Goal: Task Accomplishment & Management: Complete application form

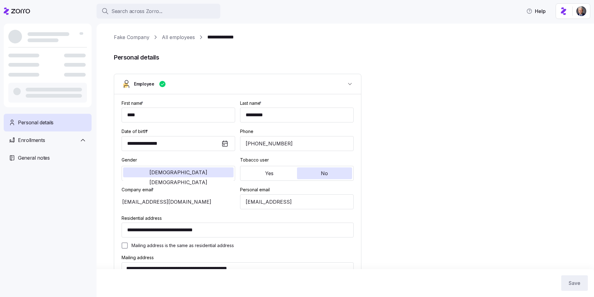
type input "Salaried"
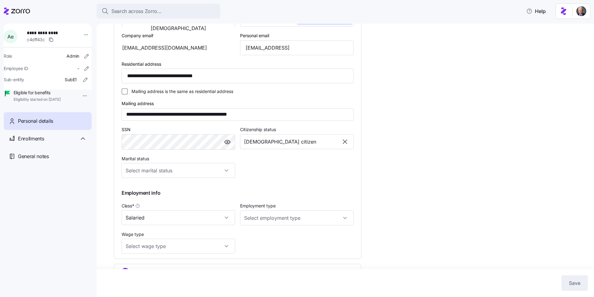
scroll to position [171, 0]
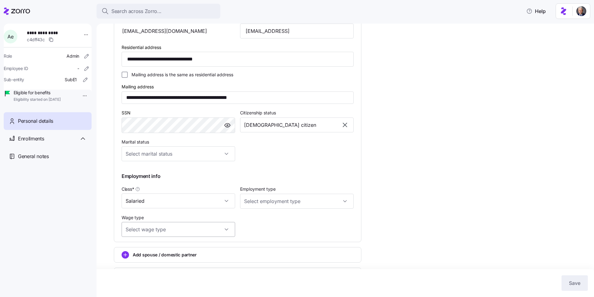
click at [195, 223] on input "Wage type" at bounding box center [179, 229] width 114 height 15
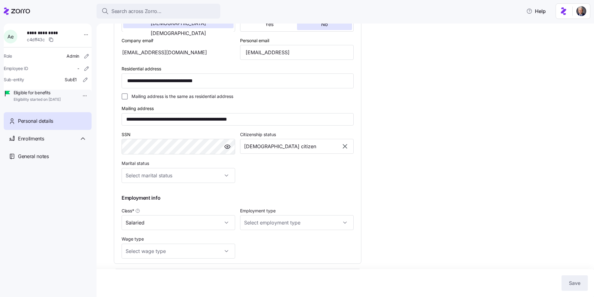
click at [262, 224] on div "**********" at bounding box center [237, 103] width 237 height 313
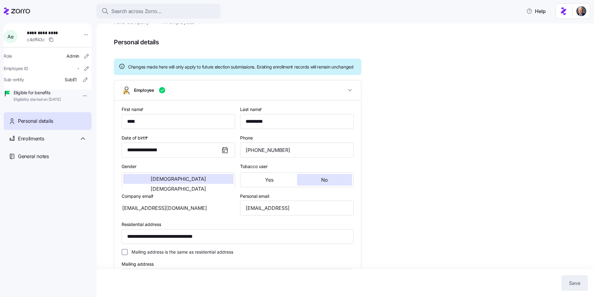
scroll to position [0, 0]
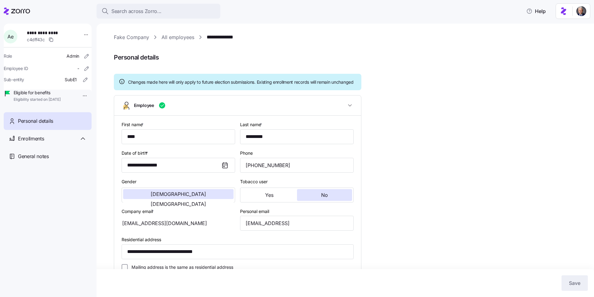
click at [178, 35] on link "All employees" at bounding box center [178, 37] width 33 height 8
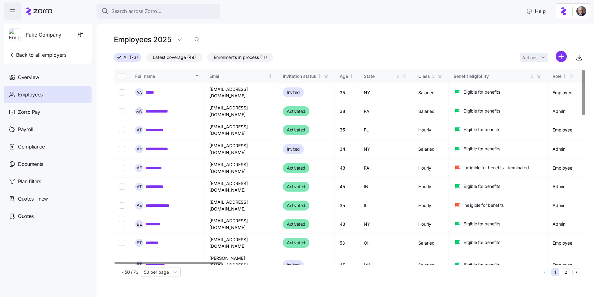
click at [502, 54] on div "All (73) Latest coverage (49) Enrollments in process (11) Actions" at bounding box center [350, 57] width 472 height 13
click at [559, 58] on html "**********" at bounding box center [297, 146] width 594 height 293
click at [538, 84] on span "Add a new employee" at bounding box center [541, 83] width 41 height 6
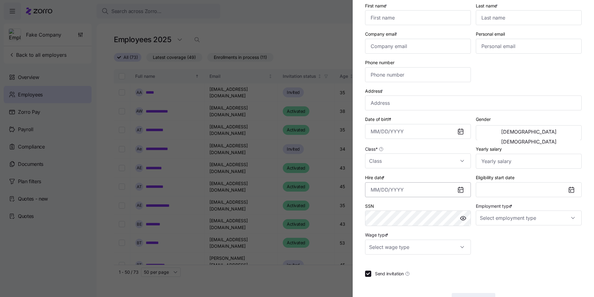
scroll to position [63, 0]
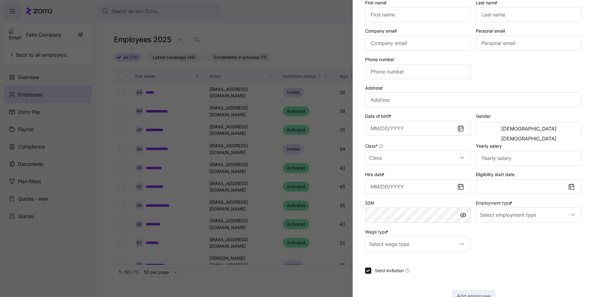
click at [307, 35] on div at bounding box center [297, 148] width 594 height 297
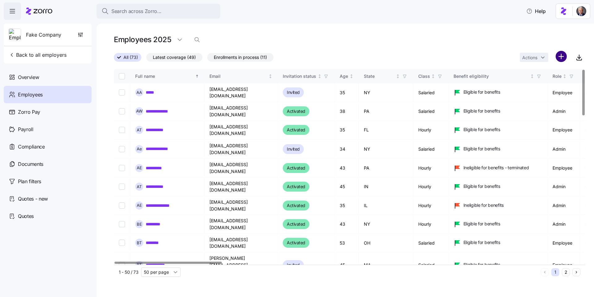
click at [564, 57] on html "**********" at bounding box center [297, 146] width 594 height 293
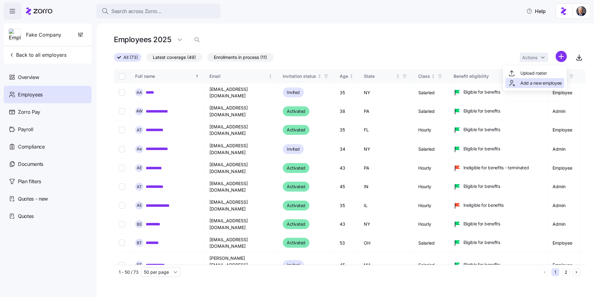
click at [534, 82] on span "Add a new employee" at bounding box center [541, 83] width 41 height 6
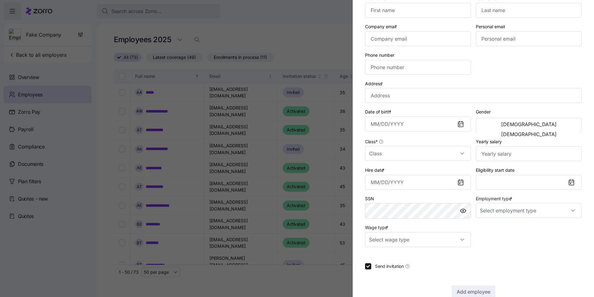
scroll to position [0, 0]
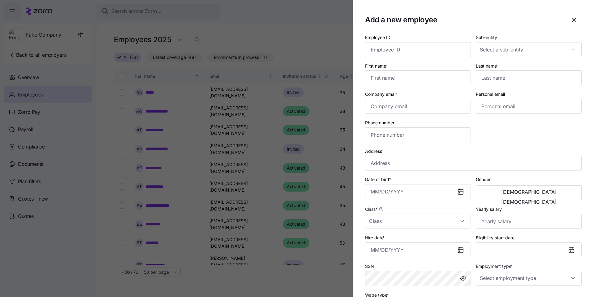
click at [310, 62] on div at bounding box center [297, 148] width 594 height 297
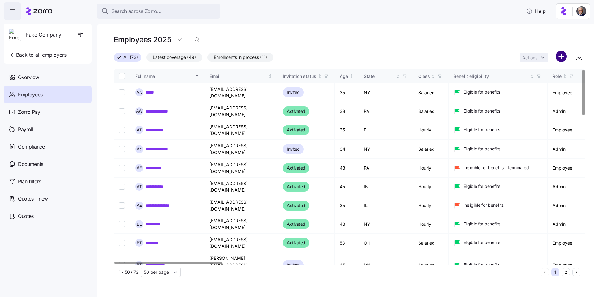
click at [559, 57] on html "**********" at bounding box center [297, 146] width 594 height 293
click at [530, 72] on span "Upload roster" at bounding box center [534, 73] width 26 height 6
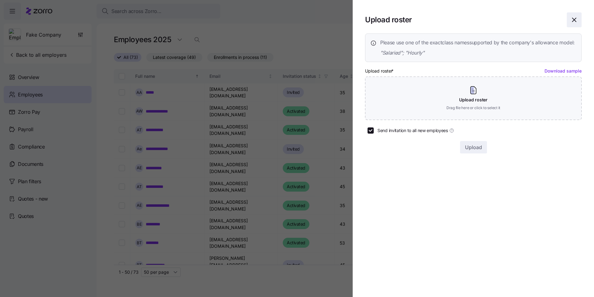
click at [574, 20] on icon "button" at bounding box center [575, 20] width 4 height 4
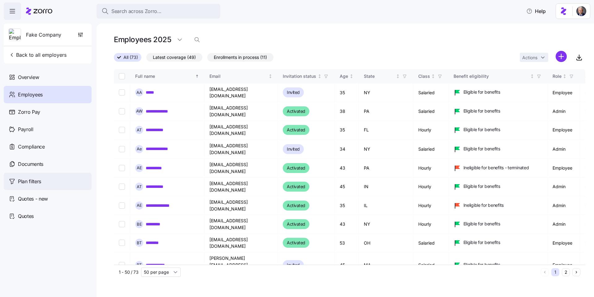
click at [38, 185] on div "Plan filters" at bounding box center [48, 180] width 88 height 17
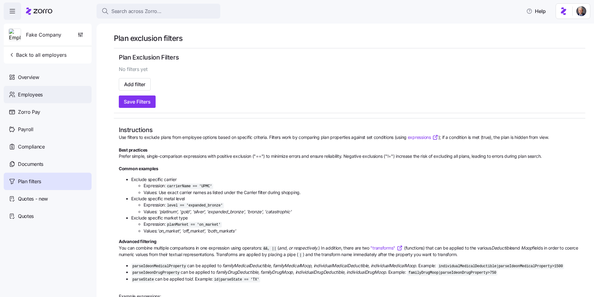
click at [51, 89] on div "Employees" at bounding box center [48, 94] width 88 height 17
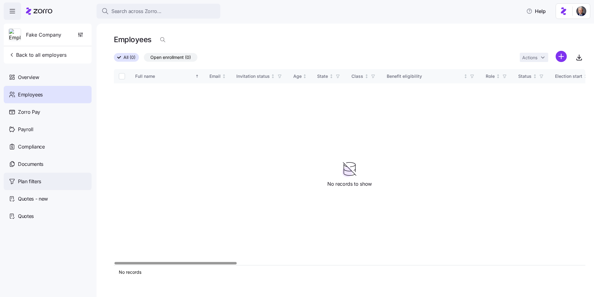
click at [34, 174] on div "Plan filters" at bounding box center [48, 180] width 88 height 17
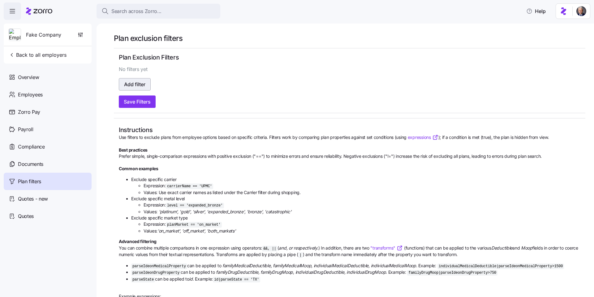
click at [134, 85] on span "Add filter" at bounding box center [134, 83] width 21 height 7
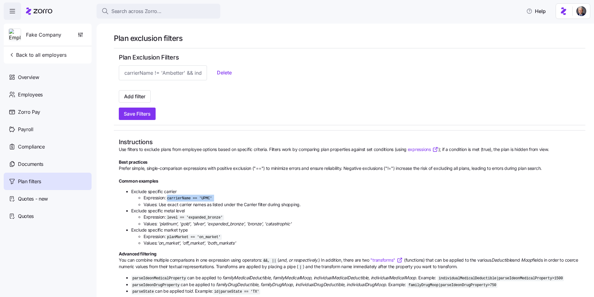
drag, startPoint x: 169, startPoint y: 198, endPoint x: 212, endPoint y: 201, distance: 43.1
click at [212, 201] on ul "Expression: carrierName == 'UPMC' Values: Use exact carrier names as listed und…" at bounding box center [356, 200] width 450 height 13
copy code "carrierName == 'UPMC'"
click at [156, 73] on input at bounding box center [163, 72] width 88 height 15
paste input "carrierName == 'UPMC'"
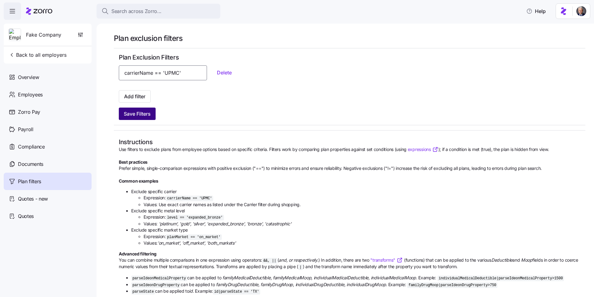
type input "carrierName == 'UPMC'"
click at [156, 115] on button "Save Filters" at bounding box center [137, 113] width 37 height 12
click at [138, 95] on span "Add filter" at bounding box center [134, 96] width 21 height 7
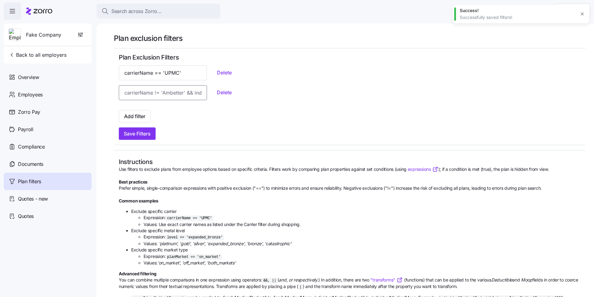
click at [154, 96] on input at bounding box center [163, 92] width 88 height 15
paste input "carrierName == 'UPMC'"
type input "carrierName == 'UPMC'"
click at [145, 135] on span "Save Filters" at bounding box center [137, 133] width 27 height 7
click at [217, 92] on span "Delete" at bounding box center [224, 92] width 15 height 7
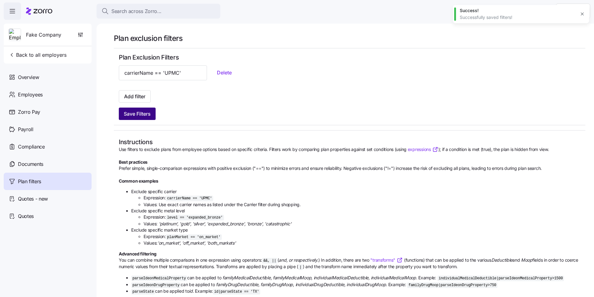
click at [142, 115] on span "Save Filters" at bounding box center [137, 113] width 27 height 7
click at [132, 103] on div at bounding box center [350, 104] width 462 height 5
click at [135, 97] on span "Add filter" at bounding box center [134, 96] width 21 height 7
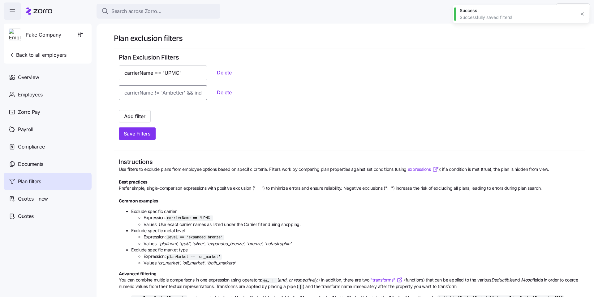
click at [141, 98] on input at bounding box center [163, 92] width 88 height 15
paste input "carrierName == 'UPMC'"
type input "carrierName == 'UPMC'"
click at [134, 111] on button "Add filter" at bounding box center [135, 116] width 32 height 12
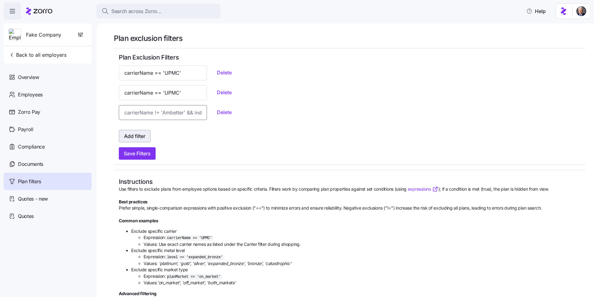
click at [134, 111] on input at bounding box center [163, 112] width 88 height 15
paste input "carrierName == 'UPMC'"
type input "carrierName == 'UPMC'"
click at [141, 140] on button "Add filter" at bounding box center [135, 136] width 32 height 12
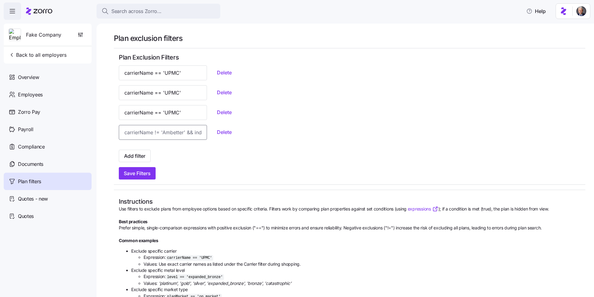
click at [145, 137] on input at bounding box center [163, 132] width 88 height 15
paste input "carrierName == 'UPMC'"
type input "carrierName == 'UPMC'"
click at [142, 151] on button "Add filter" at bounding box center [135, 156] width 32 height 12
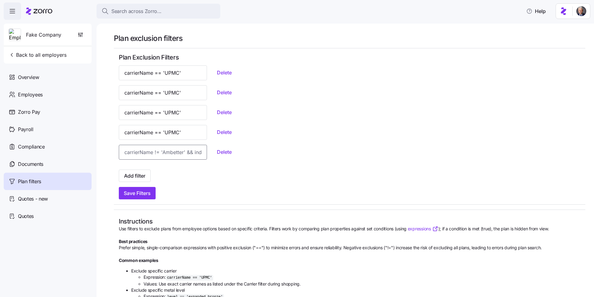
click at [152, 153] on input at bounding box center [163, 152] width 88 height 15
paste input "carrierName == 'UPMC'"
type input "carrierName == 'UPMC'"
click at [143, 174] on span "Add filter" at bounding box center [134, 175] width 21 height 7
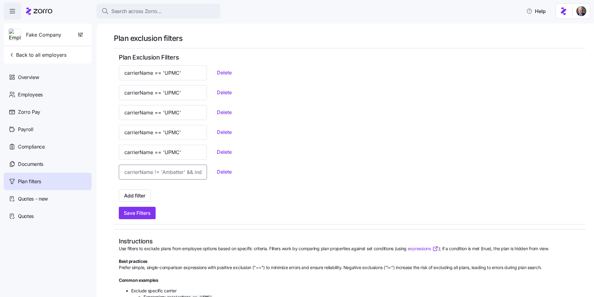
click at [155, 173] on input at bounding box center [163, 171] width 88 height 15
paste input "carrierName == 'UPMC'"
type input "carrierName == 'UPMC'"
click at [138, 216] on span "Save Filters" at bounding box center [137, 212] width 27 height 7
click at [217, 152] on span "Delete" at bounding box center [224, 151] width 15 height 7
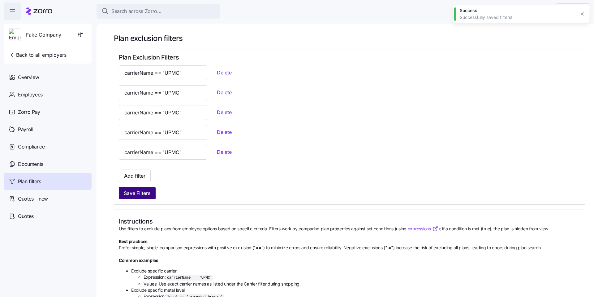
click at [133, 194] on span "Save Filters" at bounding box center [137, 192] width 27 height 7
click at [217, 94] on span "Delete" at bounding box center [224, 92] width 15 height 7
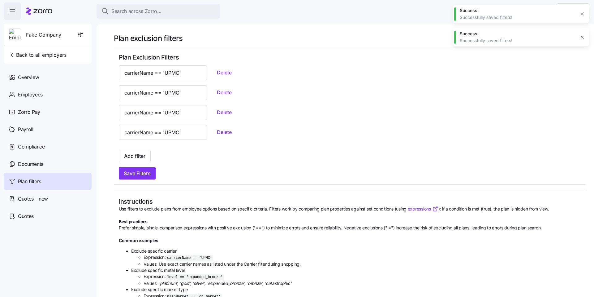
click at [134, 181] on div "Plan exclusion filters Plan Exclusion Filters carrierName == 'UPMC' Delete carr…" at bounding box center [350, 220] width 472 height 374
click at [142, 178] on button "Save Filters" at bounding box center [137, 173] width 37 height 12
click at [584, 15] on icon "button" at bounding box center [582, 14] width 3 height 3
click at [584, 13] on icon "button" at bounding box center [582, 13] width 5 height 5
click at [212, 77] on button "Delete" at bounding box center [224, 72] width 25 height 11
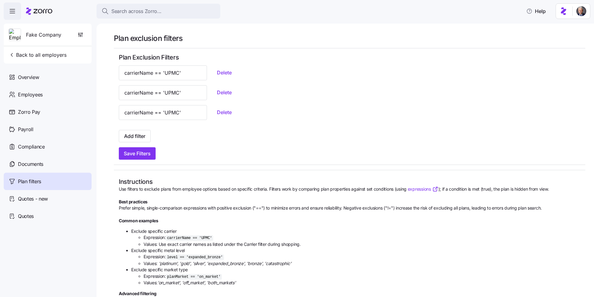
click at [212, 77] on button "Delete" at bounding box center [224, 72] width 25 height 11
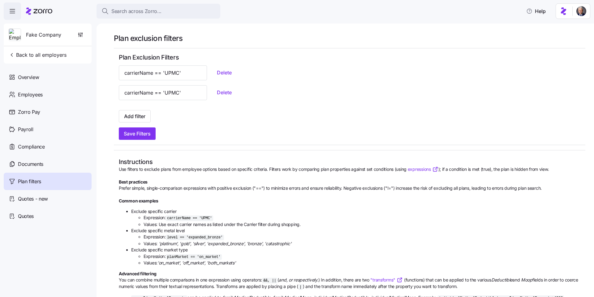
click at [212, 77] on button "Delete" at bounding box center [224, 72] width 25 height 11
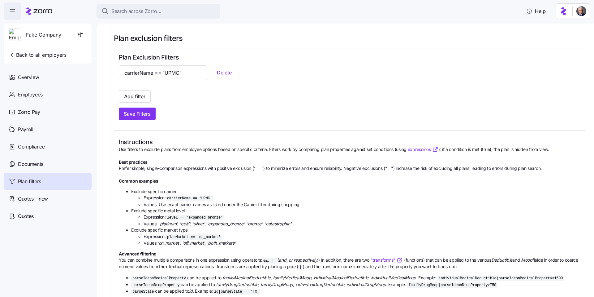
click at [212, 77] on button "Delete" at bounding box center [224, 72] width 25 height 11
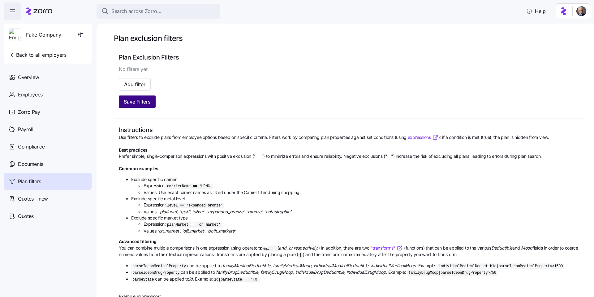
click at [128, 96] on button "Save Filters" at bounding box center [137, 101] width 37 height 12
click at [582, 14] on icon "button" at bounding box center [582, 14] width 3 height 3
click at [33, 91] on span "Employees" at bounding box center [30, 95] width 25 height 8
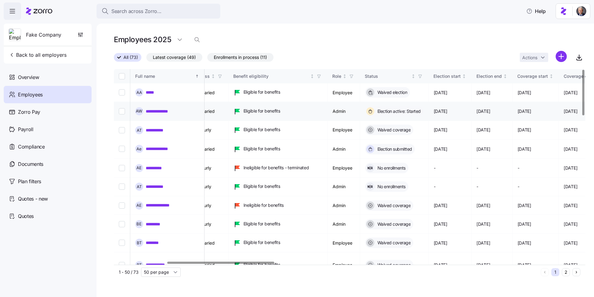
scroll to position [0, 233]
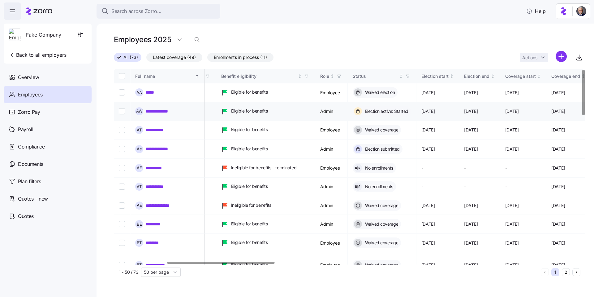
click at [153, 108] on link "**********" at bounding box center [160, 111] width 28 height 6
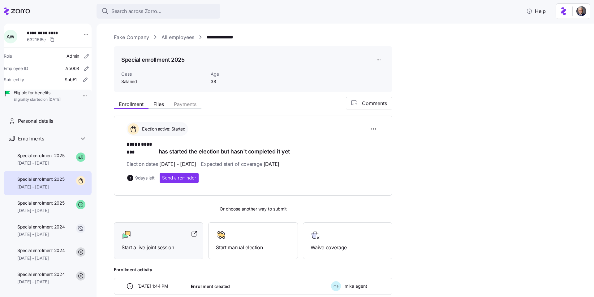
click at [152, 235] on div "Start a live joint session" at bounding box center [159, 240] width 74 height 21
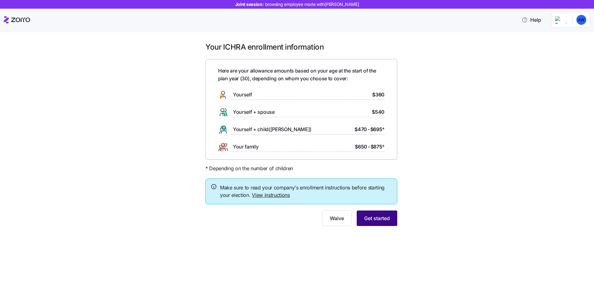
click at [387, 220] on span "Get started" at bounding box center [377, 217] width 26 height 7
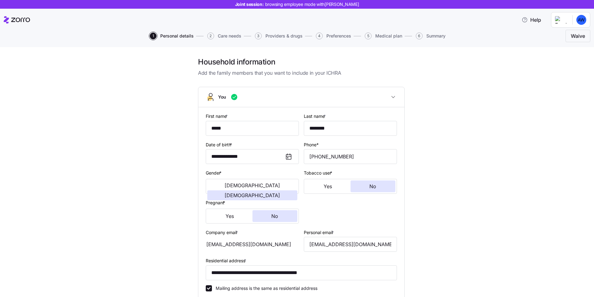
scroll to position [140, 0]
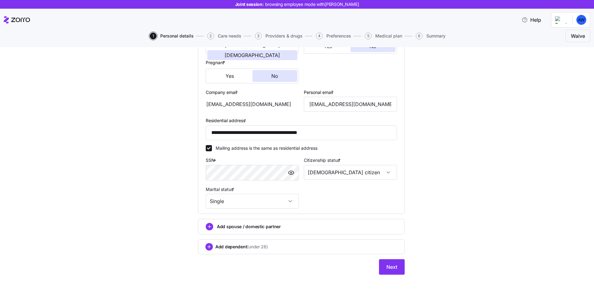
click at [430, 151] on div "**********" at bounding box center [301, 99] width 568 height 365
click at [277, 202] on input "Single" at bounding box center [252, 200] width 93 height 15
click at [255, 202] on input "Single" at bounding box center [252, 200] width 93 height 15
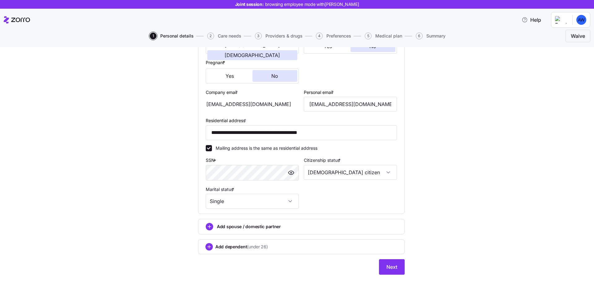
scroll to position [135, 0]
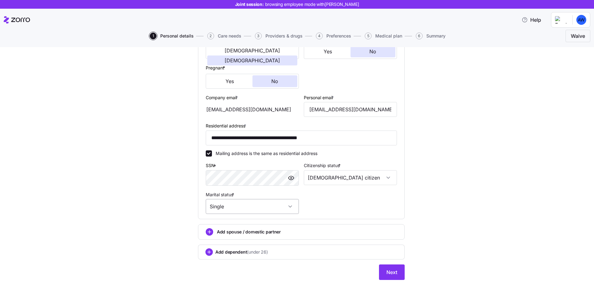
click at [273, 208] on input "Single" at bounding box center [252, 206] width 93 height 15
click at [266, 235] on div "Married" at bounding box center [252, 238] width 88 height 13
type input "Married"
click at [393, 275] on span "Next" at bounding box center [392, 271] width 11 height 7
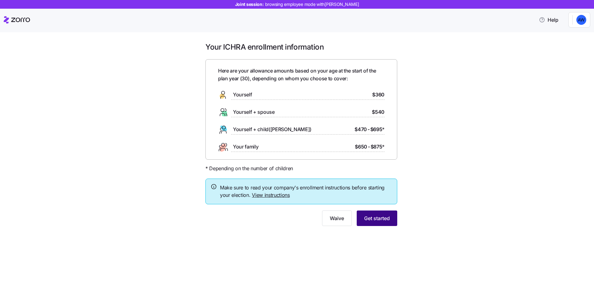
click at [391, 221] on button "Get started" at bounding box center [377, 217] width 41 height 15
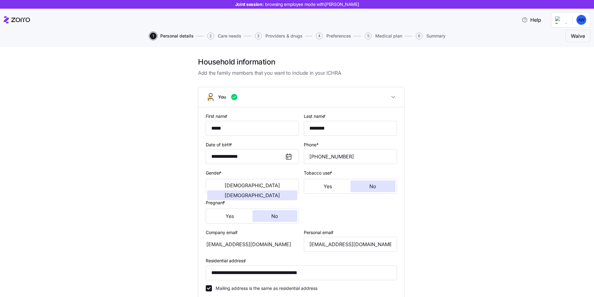
scroll to position [140, 0]
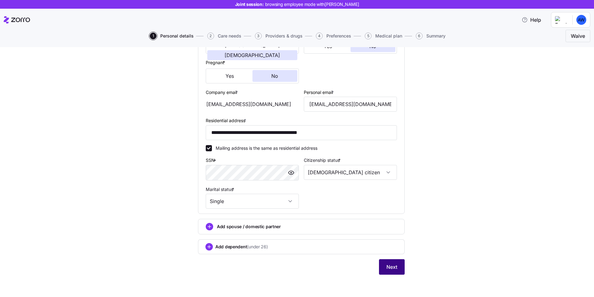
click at [389, 267] on span "Next" at bounding box center [392, 266] width 11 height 7
click at [389, 266] on span "Next" at bounding box center [392, 266] width 11 height 7
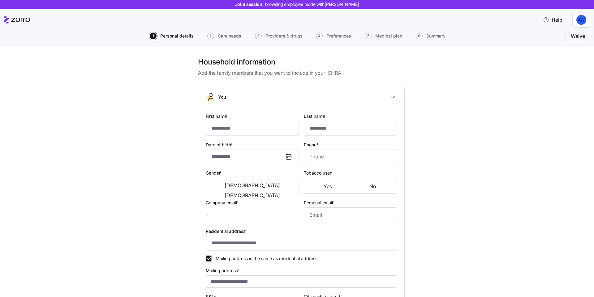
type input "*****"
type input "********"
type input "idan.h+testai@myzorro.co"
type input "dsfds@gmail.com"
type input "**********"
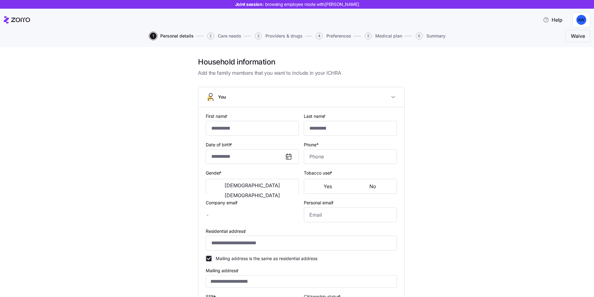
checkbox input "true"
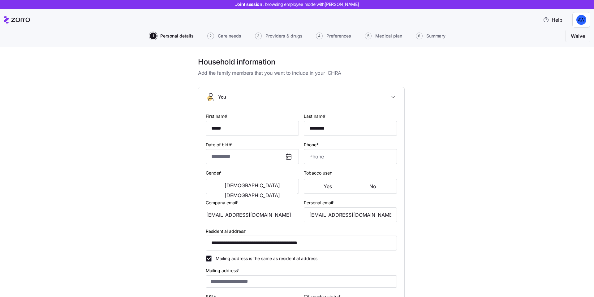
type input "**********"
type input "[PHONE_NUMBER]"
type input "[DEMOGRAPHIC_DATA] citizen"
type input "Single"
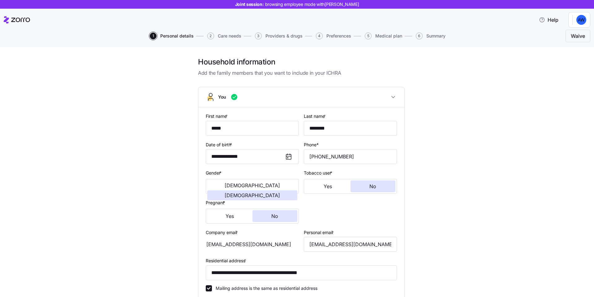
scroll to position [140, 0]
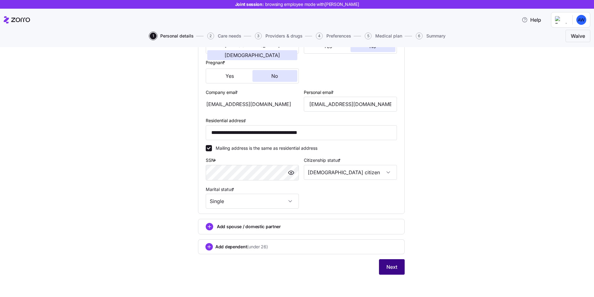
click at [395, 271] on button "Next" at bounding box center [392, 266] width 26 height 15
click at [386, 272] on button "Next" at bounding box center [392, 266] width 26 height 15
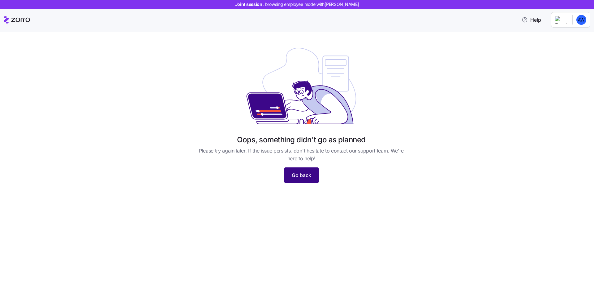
click at [299, 176] on span "Go back" at bounding box center [302, 174] width 20 height 7
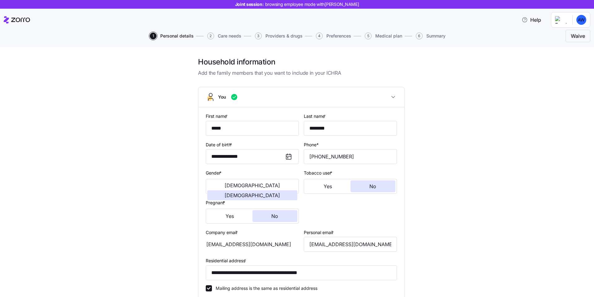
scroll to position [140, 0]
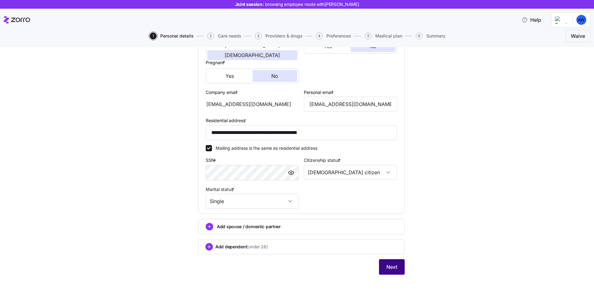
click at [398, 267] on button "Next" at bounding box center [392, 266] width 26 height 15
click at [389, 267] on span "Next" at bounding box center [392, 266] width 11 height 7
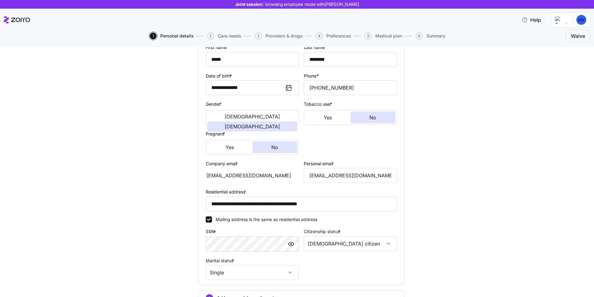
scroll to position [79, 0]
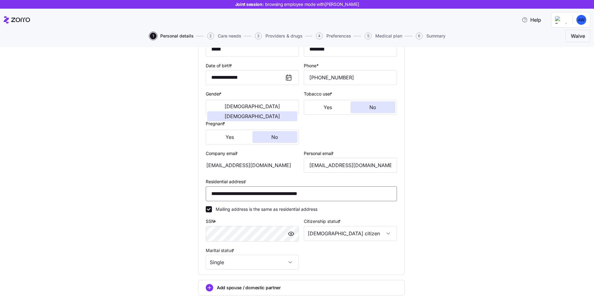
click at [283, 193] on input "**********" at bounding box center [301, 193] width 191 height 15
click at [212, 197] on input "**********" at bounding box center [301, 193] width 191 height 15
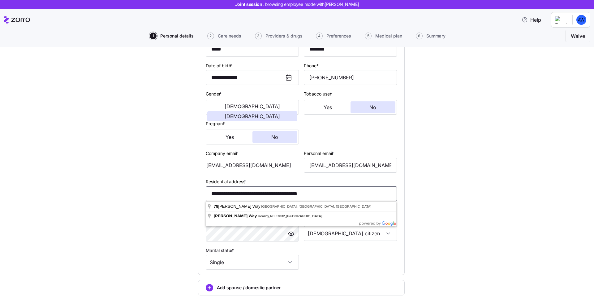
click at [212, 194] on input "**********" at bounding box center [301, 193] width 191 height 15
type input "**********"
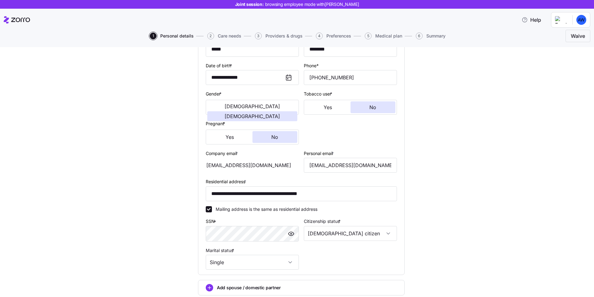
click at [466, 202] on div "**********" at bounding box center [301, 160] width 568 height 365
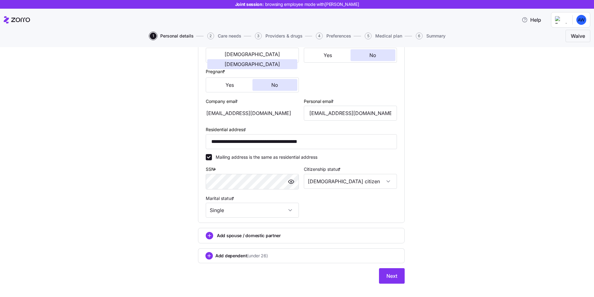
scroll to position [140, 0]
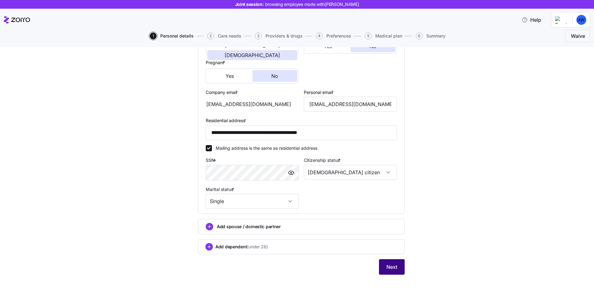
click at [393, 266] on span "Next" at bounding box center [392, 266] width 11 height 7
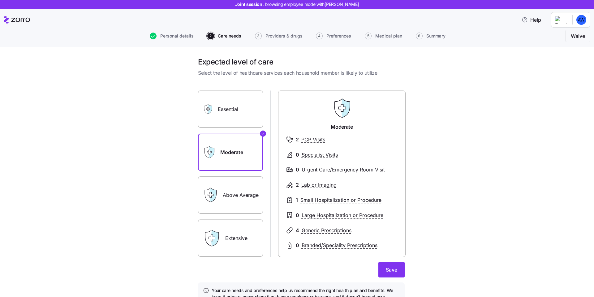
scroll to position [37, 0]
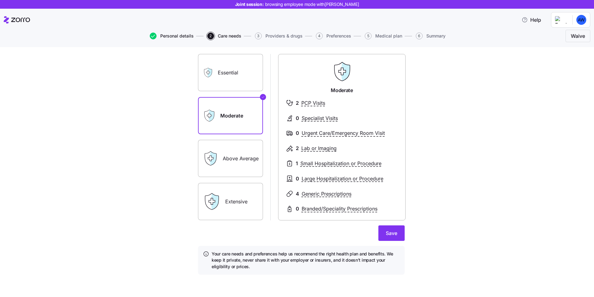
click at [181, 36] on span "Personal details" at bounding box center [176, 36] width 33 height 4
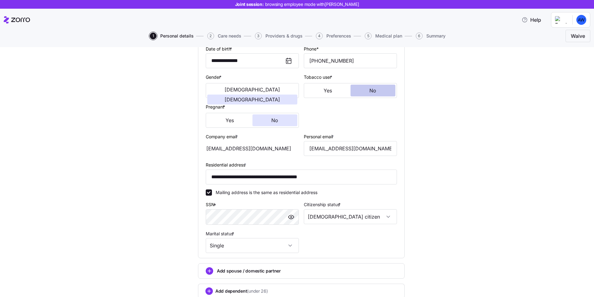
scroll to position [140, 0]
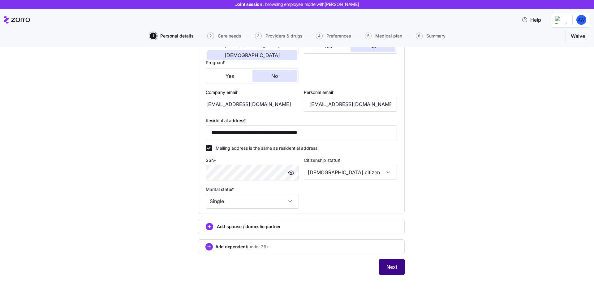
click at [389, 263] on span "Next" at bounding box center [392, 266] width 11 height 7
click at [385, 268] on button "Next" at bounding box center [392, 266] width 26 height 15
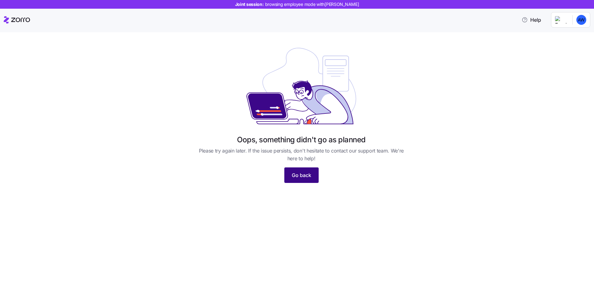
click at [296, 171] on button "Go back" at bounding box center [302, 174] width 34 height 15
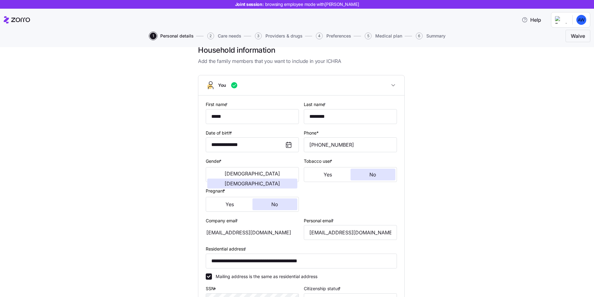
scroll to position [26, 0]
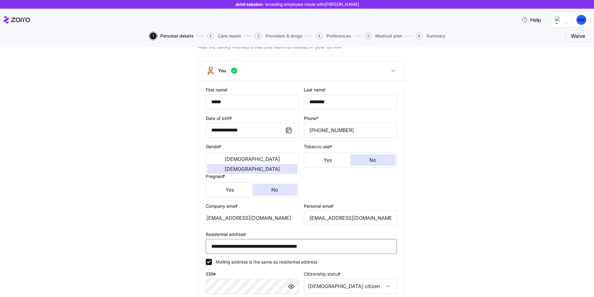
click at [215, 246] on input "**********" at bounding box center [301, 246] width 191 height 15
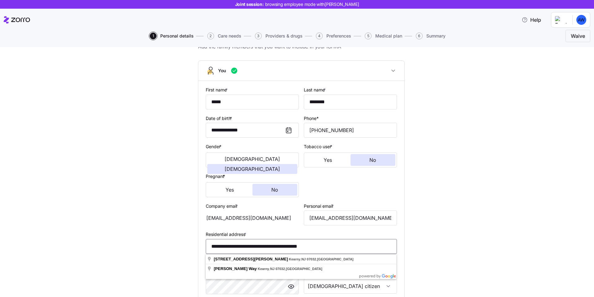
type input "**********"
click at [437, 235] on div "**********" at bounding box center [301, 213] width 568 height 365
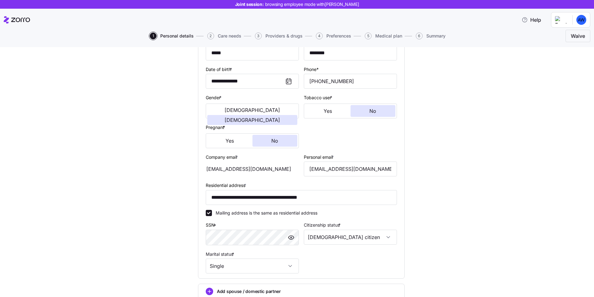
scroll to position [140, 0]
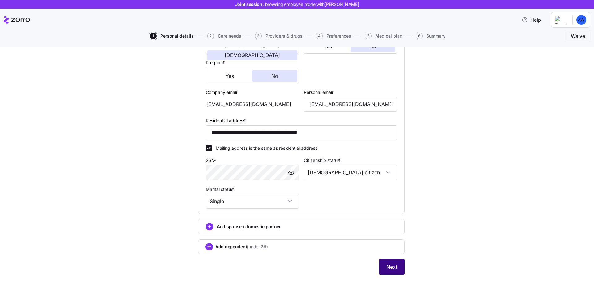
click at [397, 263] on span "Next" at bounding box center [392, 266] width 11 height 7
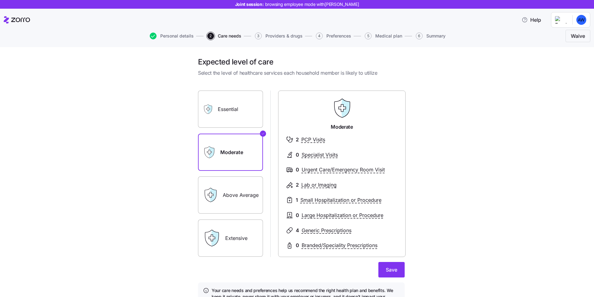
click at [182, 39] on div "Personal details 2 Care needs 3 Providers & drugs 4 Preferences 5 Medical plan …" at bounding box center [297, 35] width 587 height 15
click at [180, 36] on span "Personal details" at bounding box center [176, 36] width 33 height 4
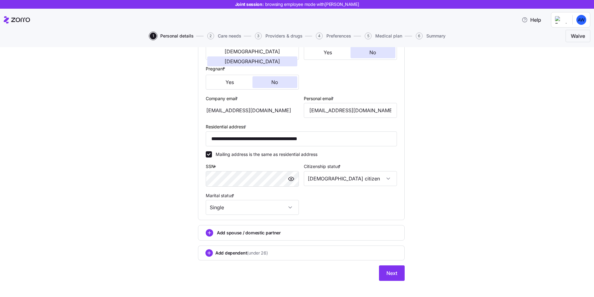
scroll to position [140, 0]
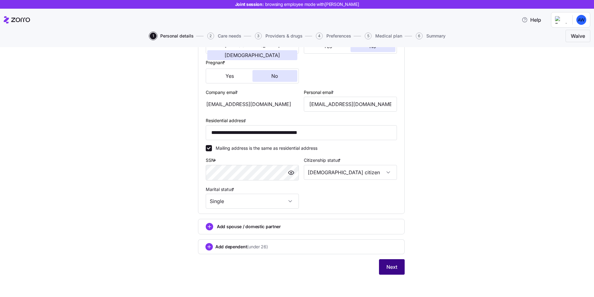
click at [392, 266] on span "Next" at bounding box center [392, 266] width 11 height 7
click at [394, 270] on button "Next" at bounding box center [392, 266] width 26 height 15
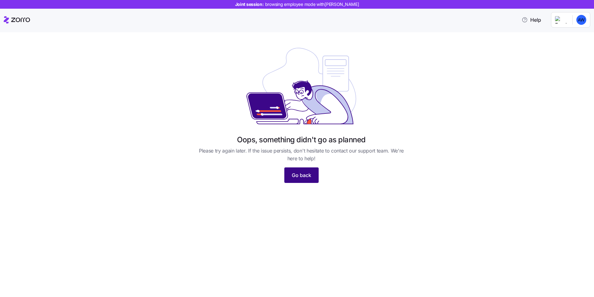
click at [300, 179] on button "Go back" at bounding box center [302, 174] width 34 height 15
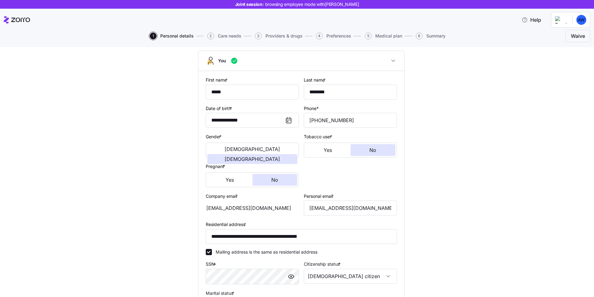
scroll to position [43, 0]
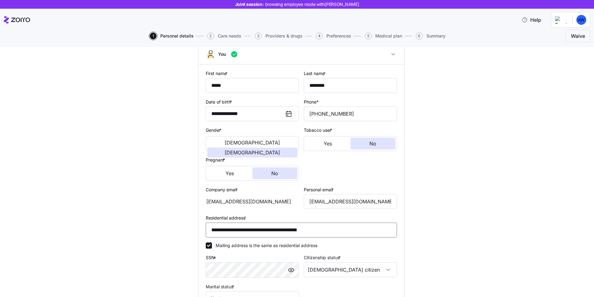
click at [211, 230] on input "**********" at bounding box center [301, 229] width 191 height 15
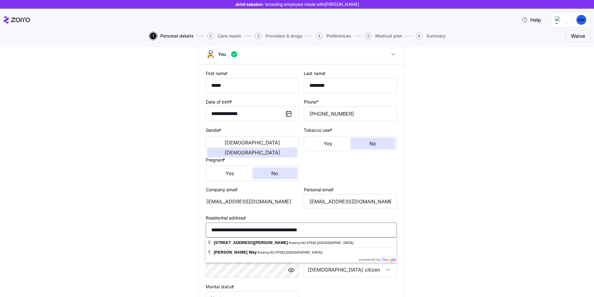
type input "**********"
click at [407, 231] on div "**********" at bounding box center [301, 196] width 217 height 365
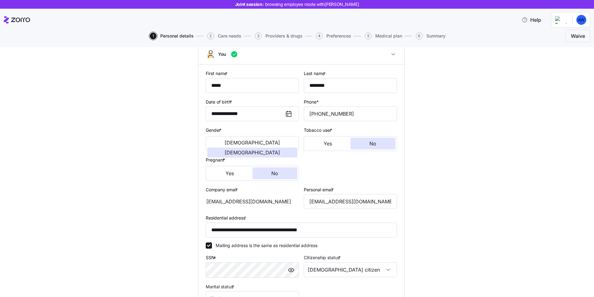
scroll to position [140, 0]
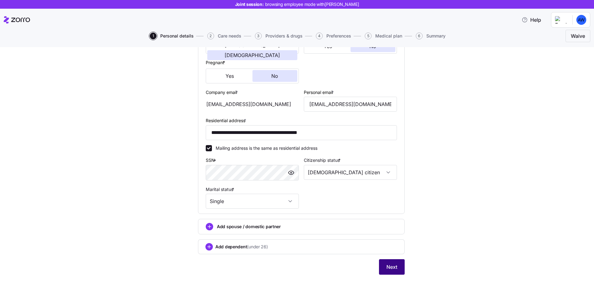
click at [393, 266] on span "Next" at bounding box center [392, 266] width 11 height 7
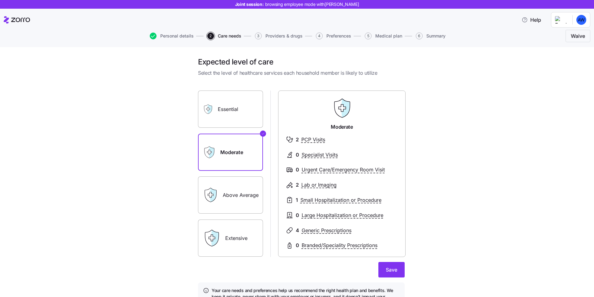
click at [235, 35] on span "Care needs" at bounding box center [230, 36] width 24 height 4
click at [190, 35] on span "Personal details" at bounding box center [176, 36] width 33 height 4
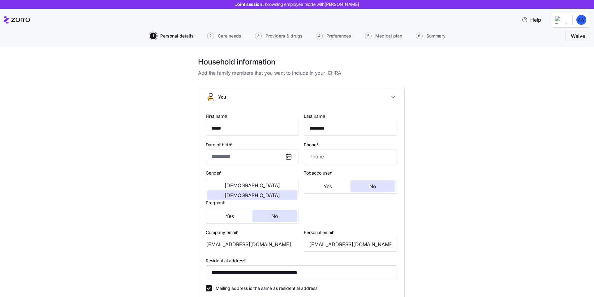
type input "**********"
type input "[PHONE_NUMBER]"
type input "[DEMOGRAPHIC_DATA] citizen"
type input "Married"
click at [283, 274] on input "**********" at bounding box center [301, 272] width 191 height 15
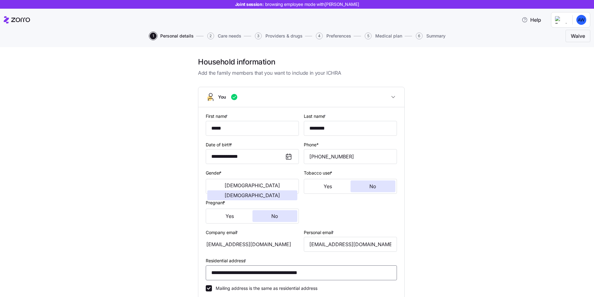
click at [283, 274] on input "**********" at bounding box center [301, 272] width 191 height 15
paste input
type input "**********"
click at [436, 225] on div "**********" at bounding box center [301, 239] width 568 height 365
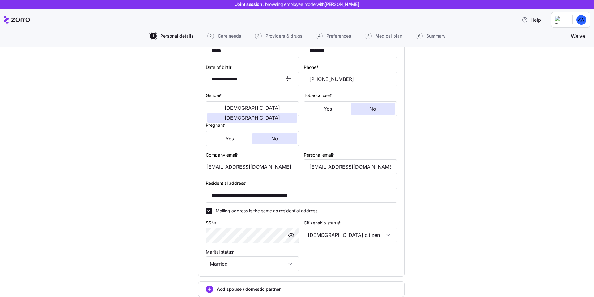
scroll to position [113, 0]
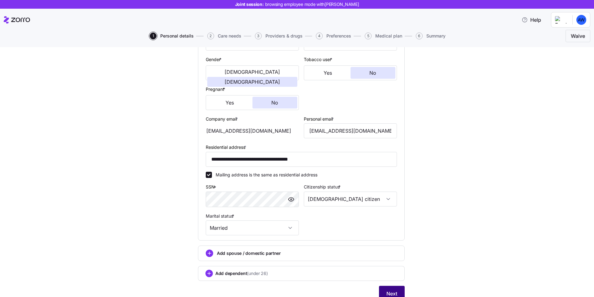
click at [389, 295] on span "Next" at bounding box center [392, 292] width 11 height 7
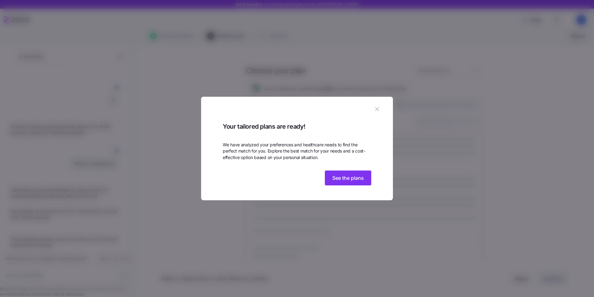
scroll to position [294, 0]
click at [376, 106] on icon "button" at bounding box center [377, 109] width 7 height 7
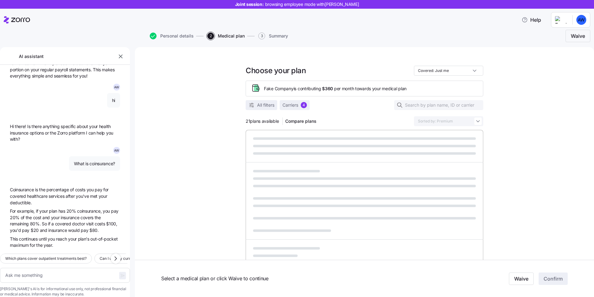
click at [261, 119] on span "21 plans available" at bounding box center [262, 121] width 33 height 6
click at [264, 120] on span "21 plans available" at bounding box center [262, 121] width 33 height 6
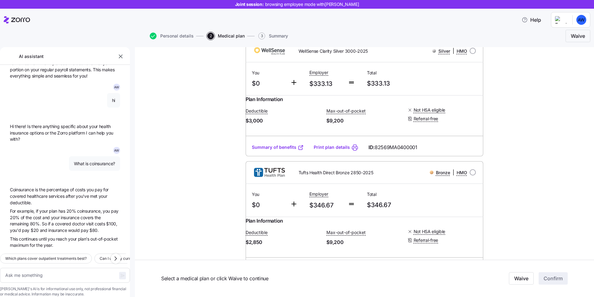
scroll to position [0, 0]
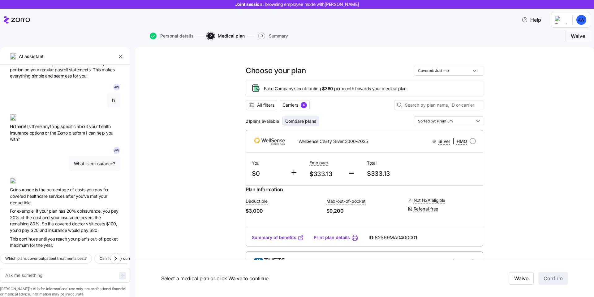
click at [293, 121] on span "Compare plans" at bounding box center [300, 121] width 31 height 6
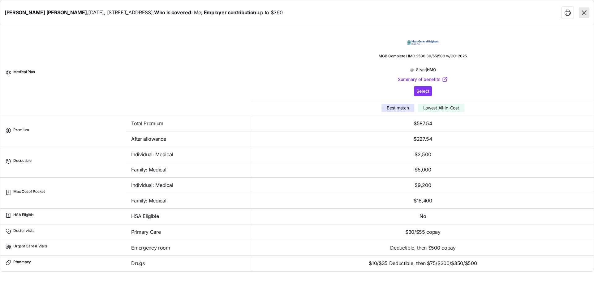
click at [499, 237] on td "$30/$55 copay" at bounding box center [423, 232] width 342 height 16
type textarea "x"
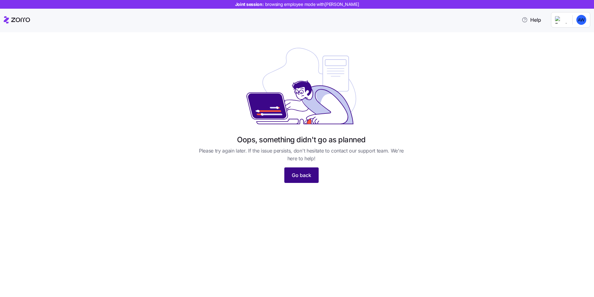
click at [307, 177] on span "Go back" at bounding box center [302, 174] width 20 height 7
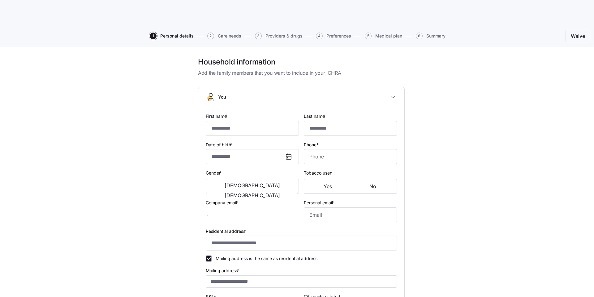
type input "*****"
type input "********"
type input "[EMAIL_ADDRESS][DOMAIN_NAME]"
type input "**********"
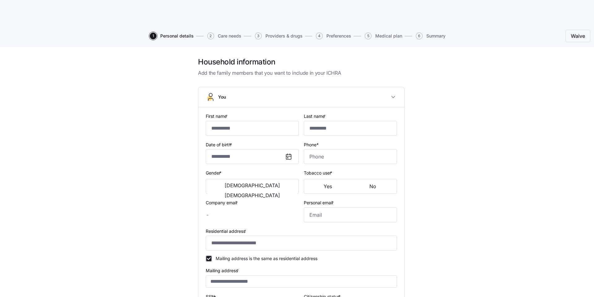
checkbox input "true"
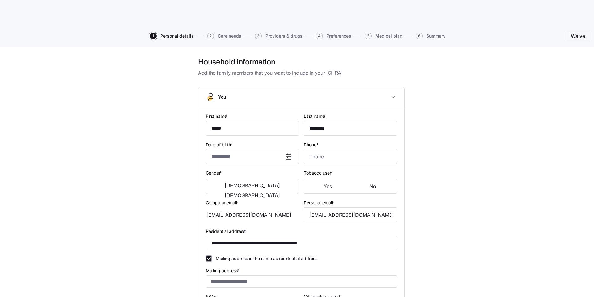
type input "**********"
type input "[PHONE_NUMBER]"
type input "[DEMOGRAPHIC_DATA] citizen"
type input "Married"
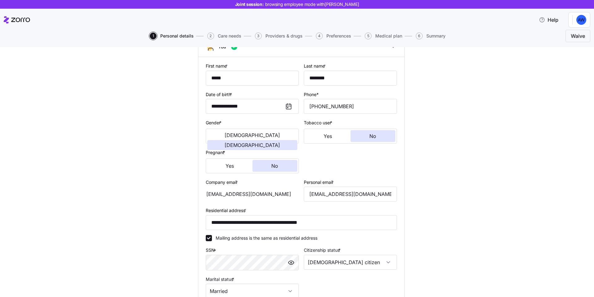
scroll to position [127, 0]
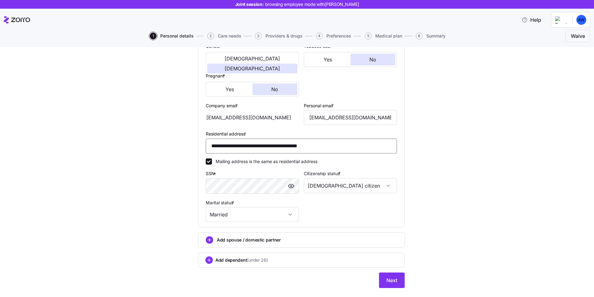
click at [215, 146] on input "**********" at bounding box center [301, 145] width 191 height 15
type input "**********"
click at [419, 166] on div "**********" at bounding box center [301, 112] width 568 height 365
click at [389, 279] on span "Next" at bounding box center [392, 279] width 11 height 7
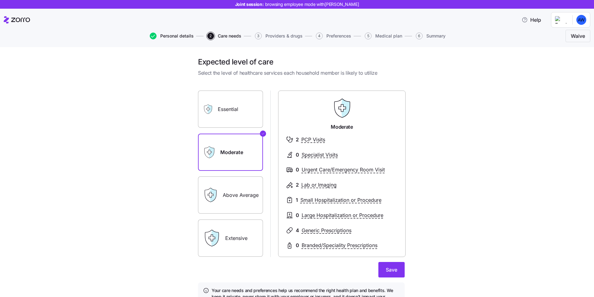
click at [175, 36] on span "Personal details" at bounding box center [176, 36] width 33 height 4
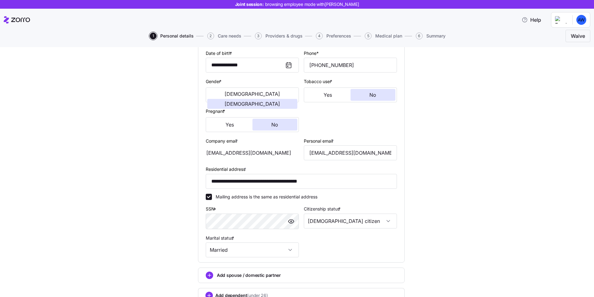
scroll to position [97, 0]
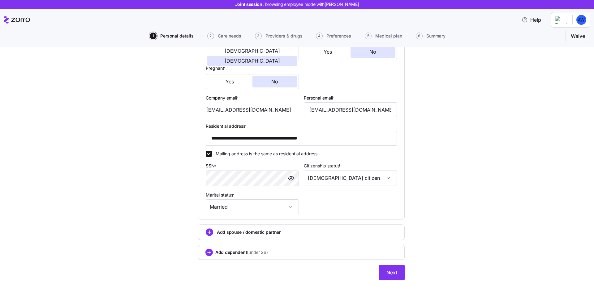
scroll to position [140, 0]
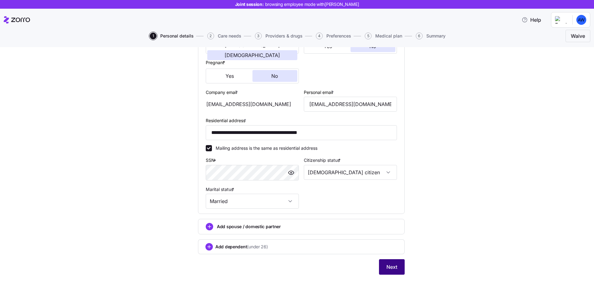
click at [394, 267] on span "Next" at bounding box center [392, 266] width 11 height 7
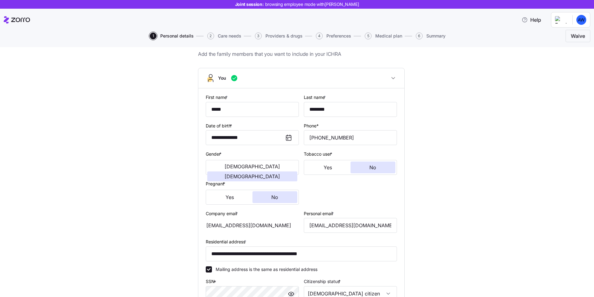
scroll to position [79, 0]
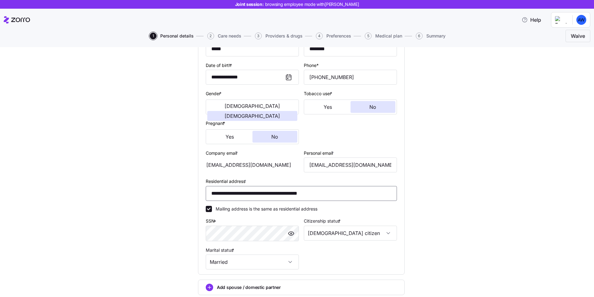
click at [215, 194] on input "**********" at bounding box center [301, 193] width 191 height 15
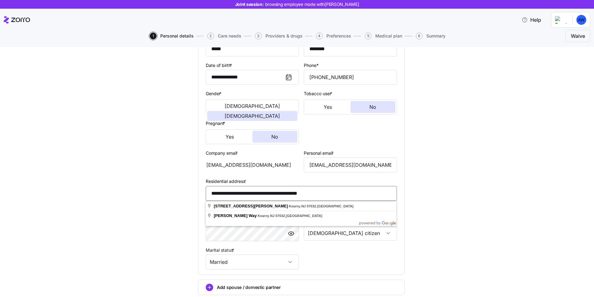
click at [213, 193] on input "**********" at bounding box center [301, 193] width 191 height 15
type input "**********"
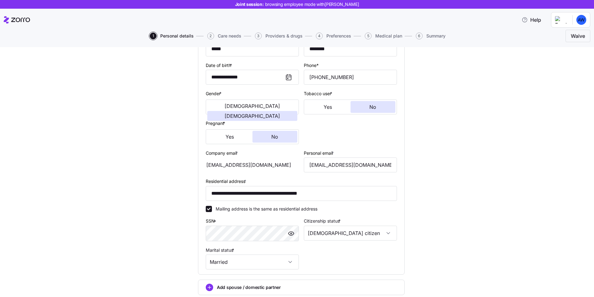
click at [424, 196] on div "**********" at bounding box center [301, 160] width 568 height 365
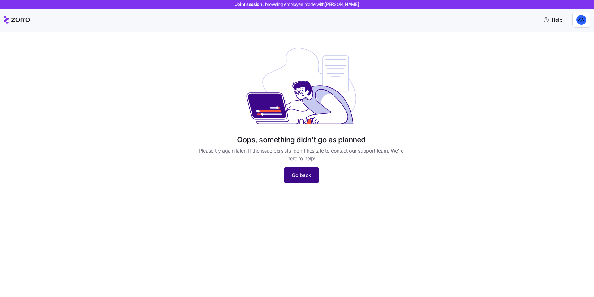
click at [302, 173] on span "Go back" at bounding box center [302, 174] width 20 height 7
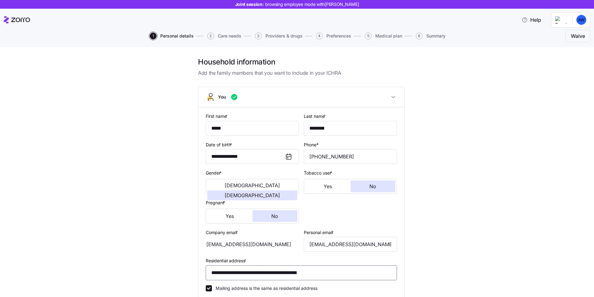
click at [212, 274] on input "**********" at bounding box center [301, 272] width 191 height 15
type input "**********"
click at [446, 245] on div "**********" at bounding box center [301, 239] width 568 height 365
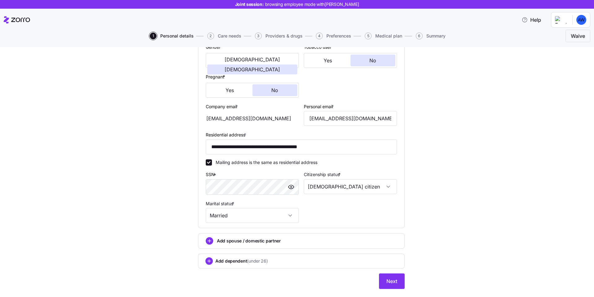
scroll to position [140, 0]
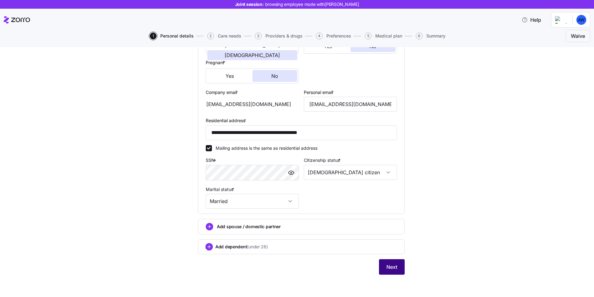
click at [388, 264] on span "Next" at bounding box center [392, 266] width 11 height 7
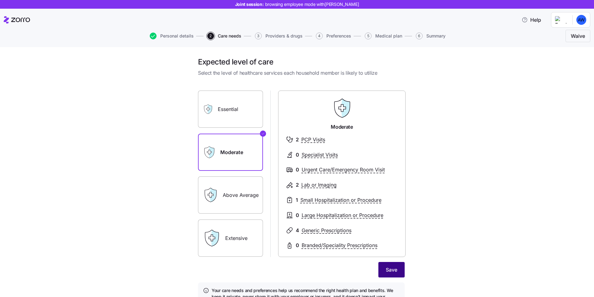
click at [389, 271] on span "Save" at bounding box center [391, 269] width 11 height 7
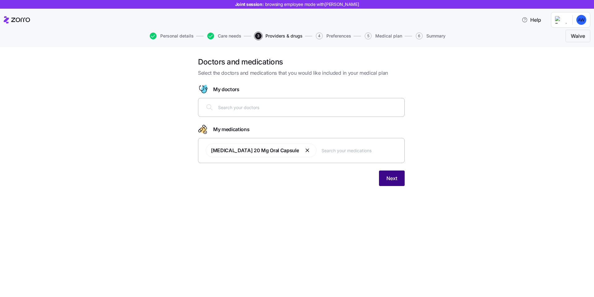
click at [388, 177] on span "Next" at bounding box center [392, 177] width 11 height 7
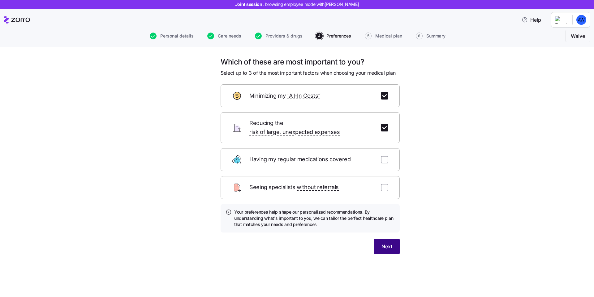
click at [394, 243] on button "Next" at bounding box center [387, 245] width 26 height 15
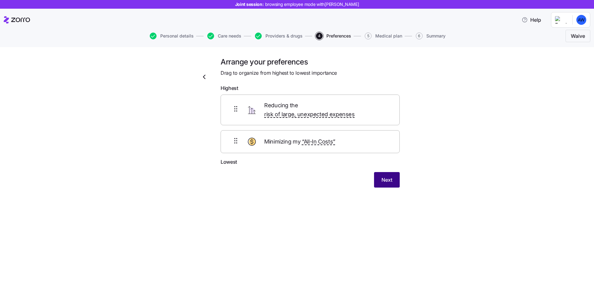
click at [386, 176] on span "Next" at bounding box center [387, 179] width 11 height 7
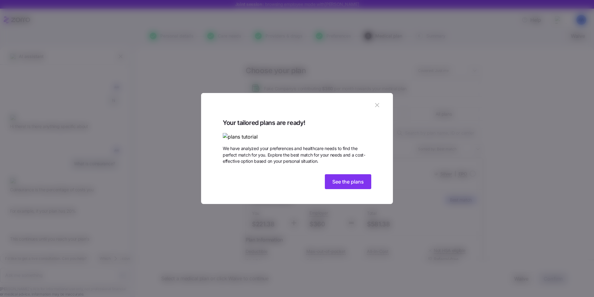
scroll to position [294, 0]
click at [380, 102] on icon "button" at bounding box center [377, 105] width 7 height 7
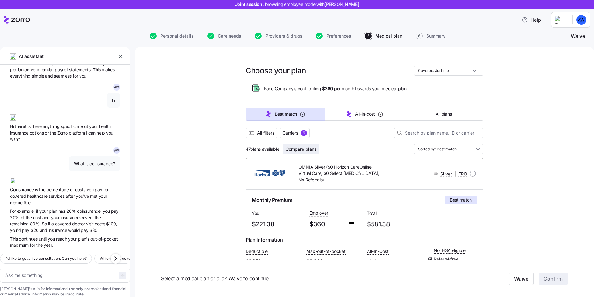
click at [297, 147] on span "Compare plans" at bounding box center [301, 149] width 31 height 6
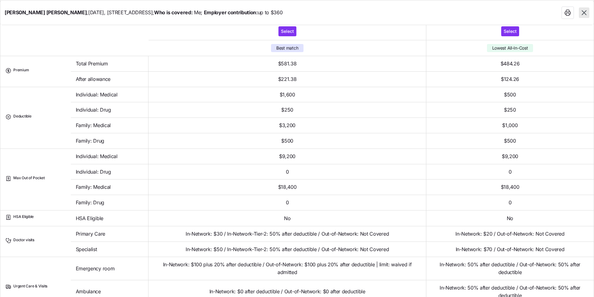
scroll to position [107, 0]
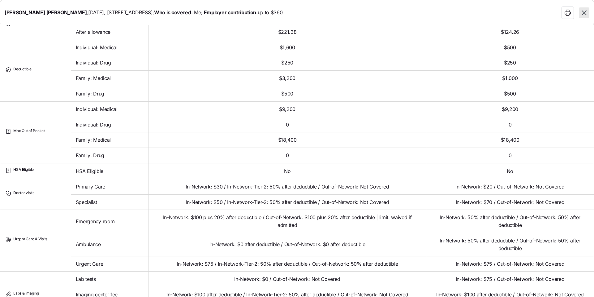
click at [290, 234] on td "In-Network: $0 after deductible / Out-of-Network: $0 after deductible" at bounding box center [288, 244] width 278 height 23
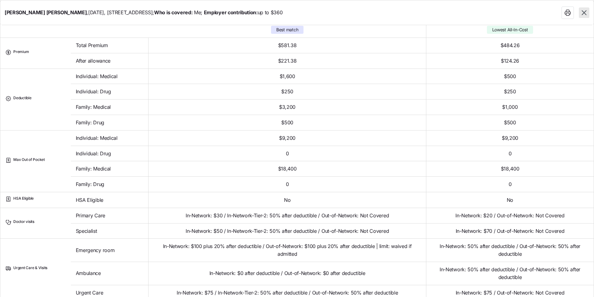
scroll to position [374, 0]
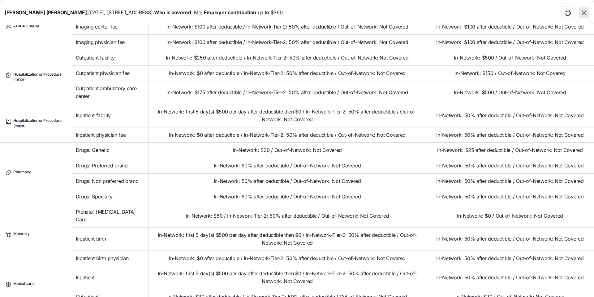
type textarea "x"
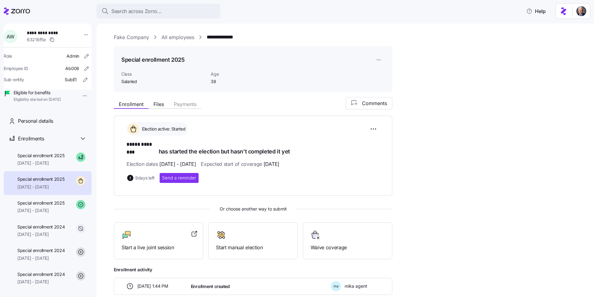
click at [139, 39] on link "Fake Company" at bounding box center [131, 37] width 35 height 8
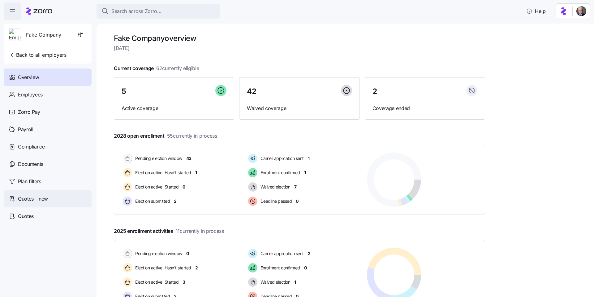
click at [37, 203] on div "Quotes - new" at bounding box center [48, 198] width 88 height 17
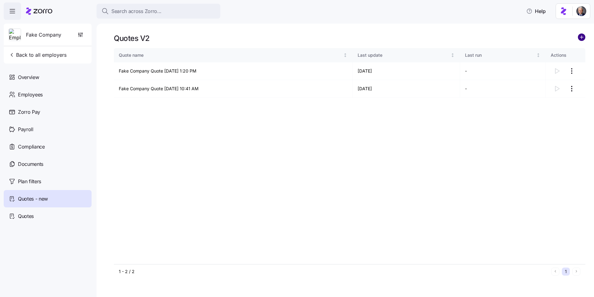
click at [581, 35] on circle "add icon" at bounding box center [582, 37] width 7 height 7
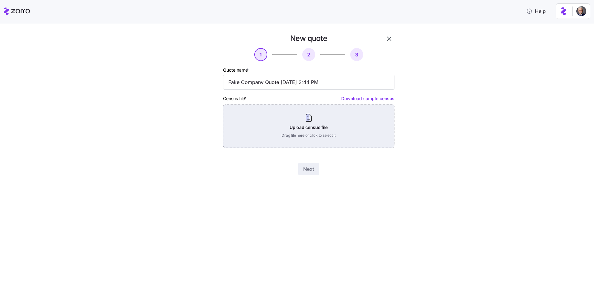
click at [307, 126] on div "Upload census file Drag file here or click to select it" at bounding box center [309, 125] width 172 height 43
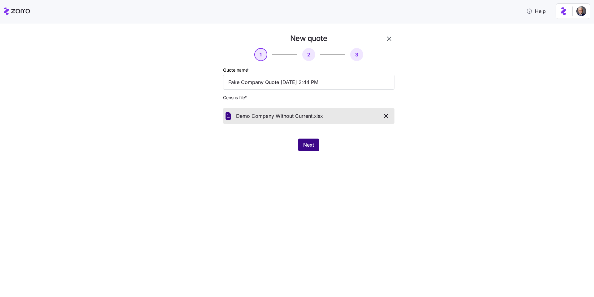
click at [305, 146] on span "Next" at bounding box center [308, 144] width 11 height 7
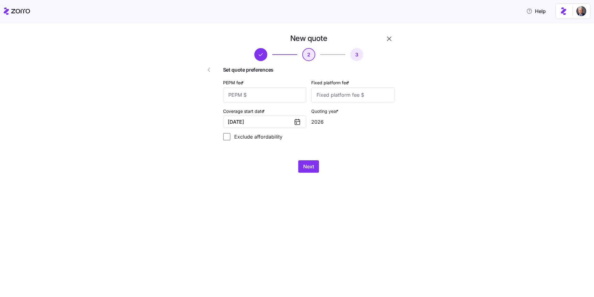
click at [390, 39] on icon "button" at bounding box center [389, 38] width 7 height 7
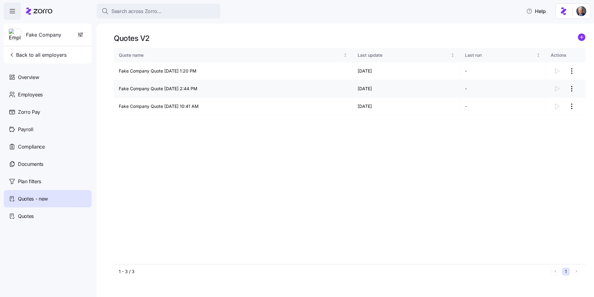
click at [572, 91] on html "Search across Zorro... Help Fake Company Back to all employers Overview Employe…" at bounding box center [297, 146] width 594 height 293
click at [537, 106] on div "Continue setup" at bounding box center [536, 103] width 31 height 7
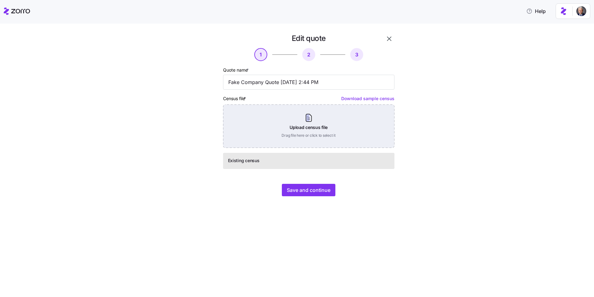
click at [288, 120] on div "Upload census file Drag file here or click to select it" at bounding box center [309, 125] width 172 height 43
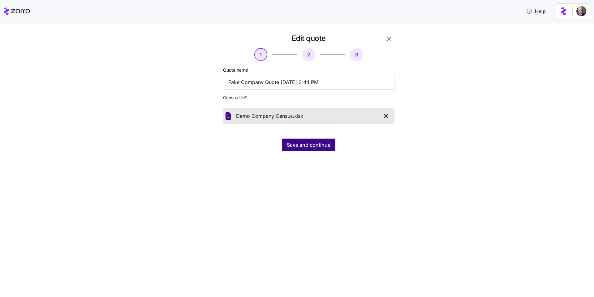
click at [311, 149] on button "Save and continue" at bounding box center [309, 144] width 54 height 12
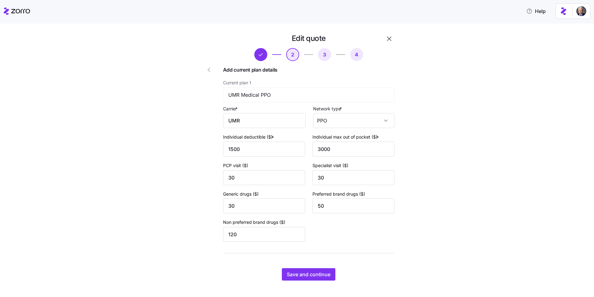
click at [389, 36] on icon "button" at bounding box center [389, 38] width 7 height 7
